Goal: Find specific page/section: Find specific page/section

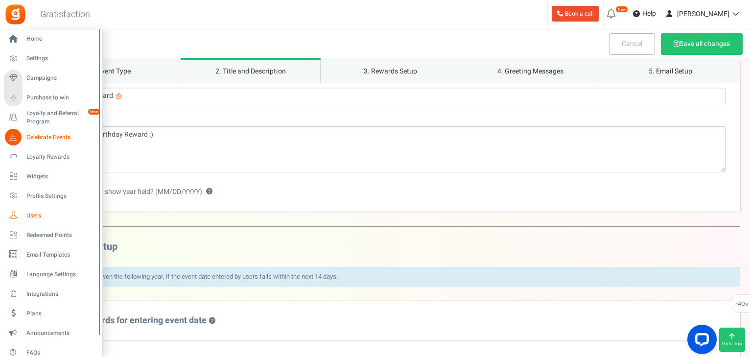
click at [30, 216] on span "Users" at bounding box center [60, 215] width 69 height 8
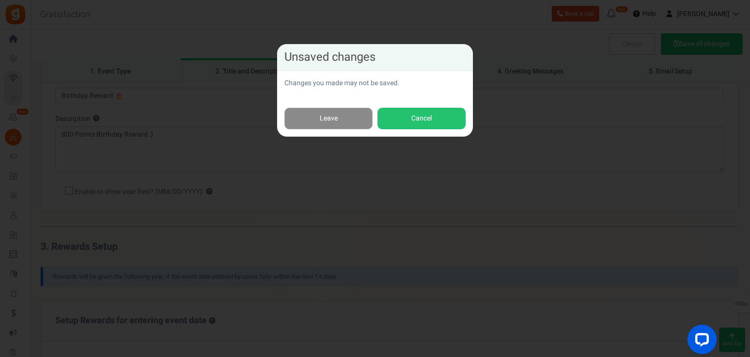
click at [354, 123] on link "Leave" at bounding box center [328, 119] width 88 height 22
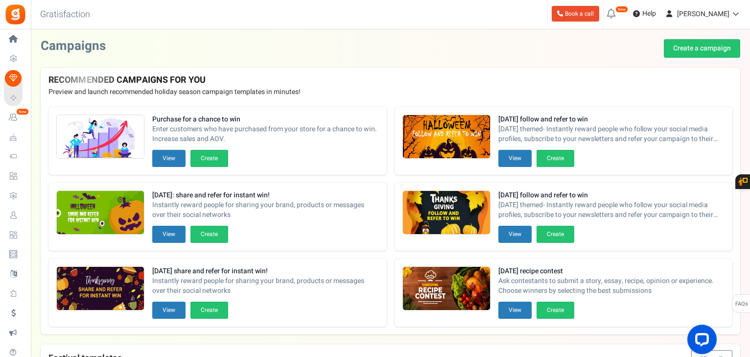
click at [0, 0] on span "Users" at bounding box center [0, 0] width 0 height 0
